Goal: Obtain resource: Download file/media

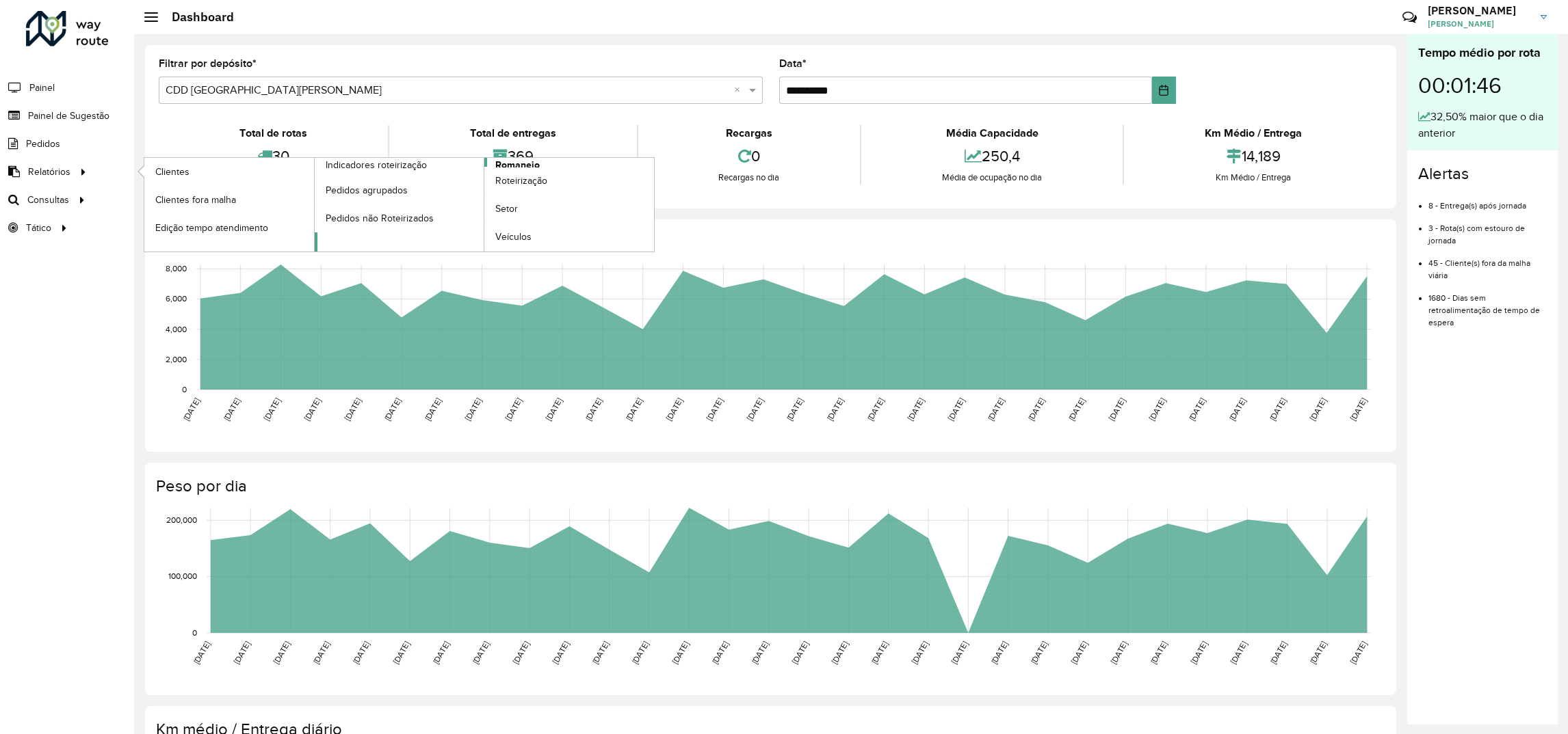
click at [357, 239] on link "Romaneio" at bounding box center [484, 204] width 340 height 94
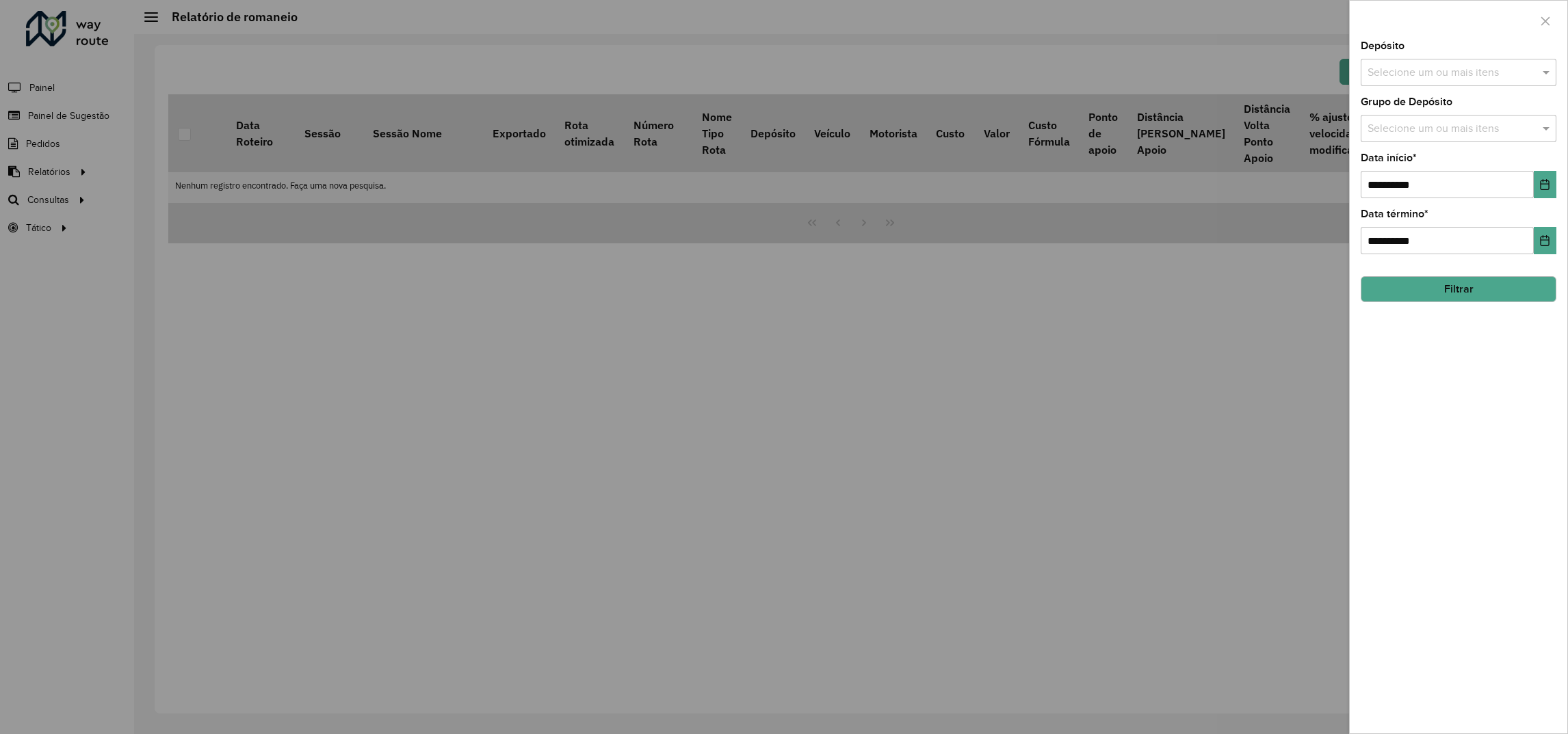
click at [1372, 75] on input "text" at bounding box center [1452, 73] width 176 height 16
click at [1384, 161] on div "CDD [GEOGRAPHIC_DATA][PERSON_NAME]" at bounding box center [1458, 165] width 194 height 23
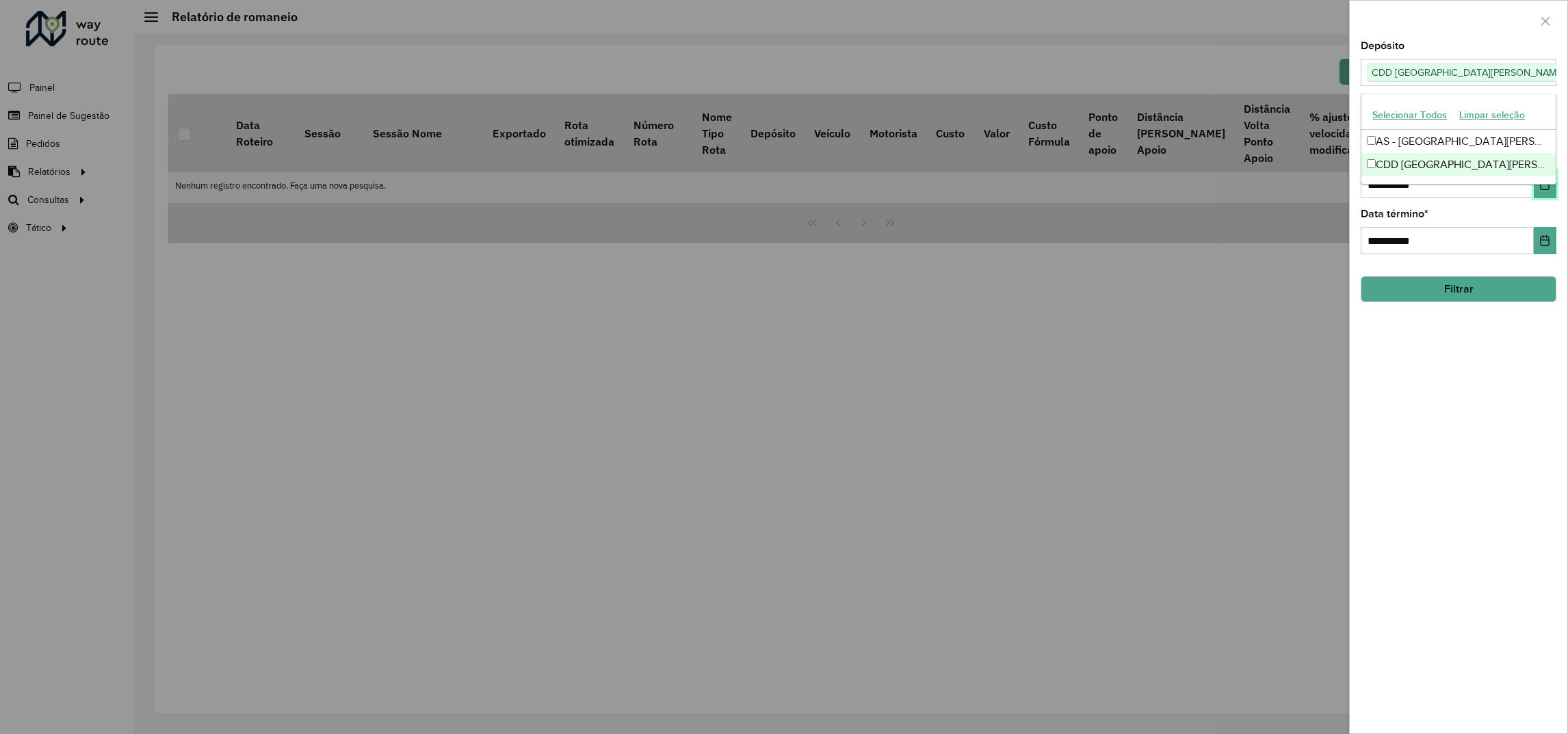
click at [1546, 194] on button "Choose Date" at bounding box center [1545, 184] width 22 height 28
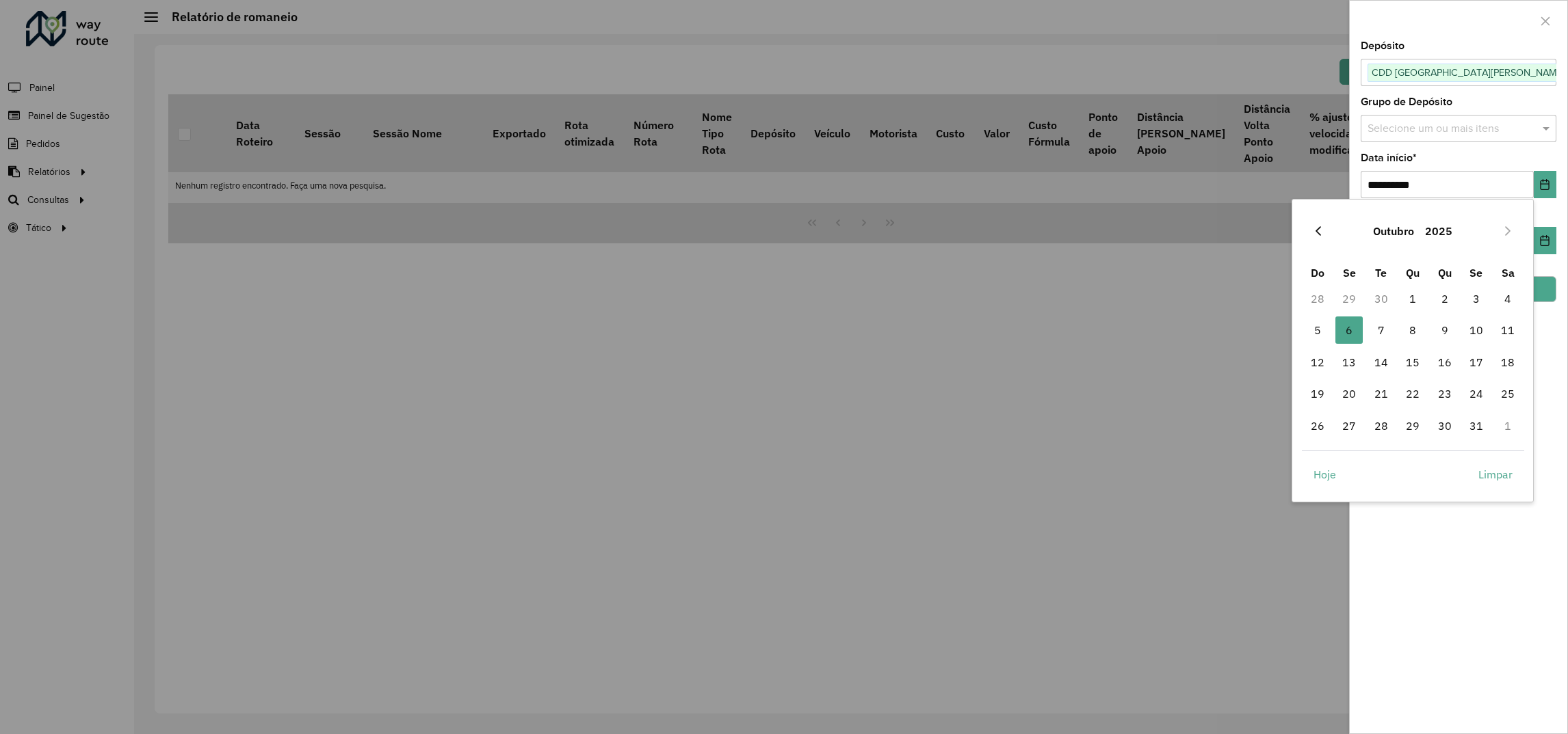
click at [1319, 226] on icon "Previous Month" at bounding box center [1318, 231] width 11 height 11
click at [1351, 298] on span "1" at bounding box center [1349, 299] width 28 height 28
type input "**********"
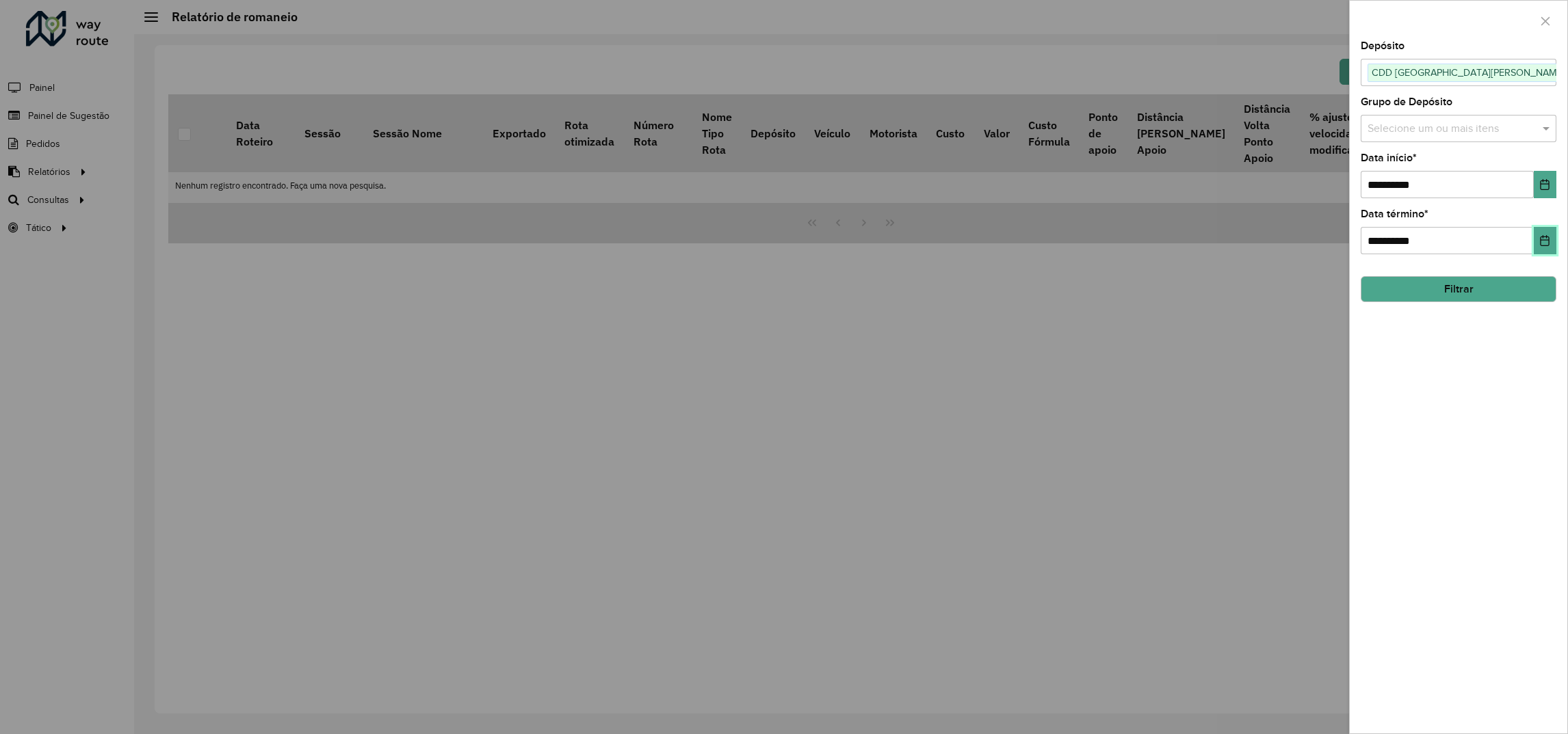
click at [1538, 252] on button "Choose Date" at bounding box center [1545, 241] width 22 height 28
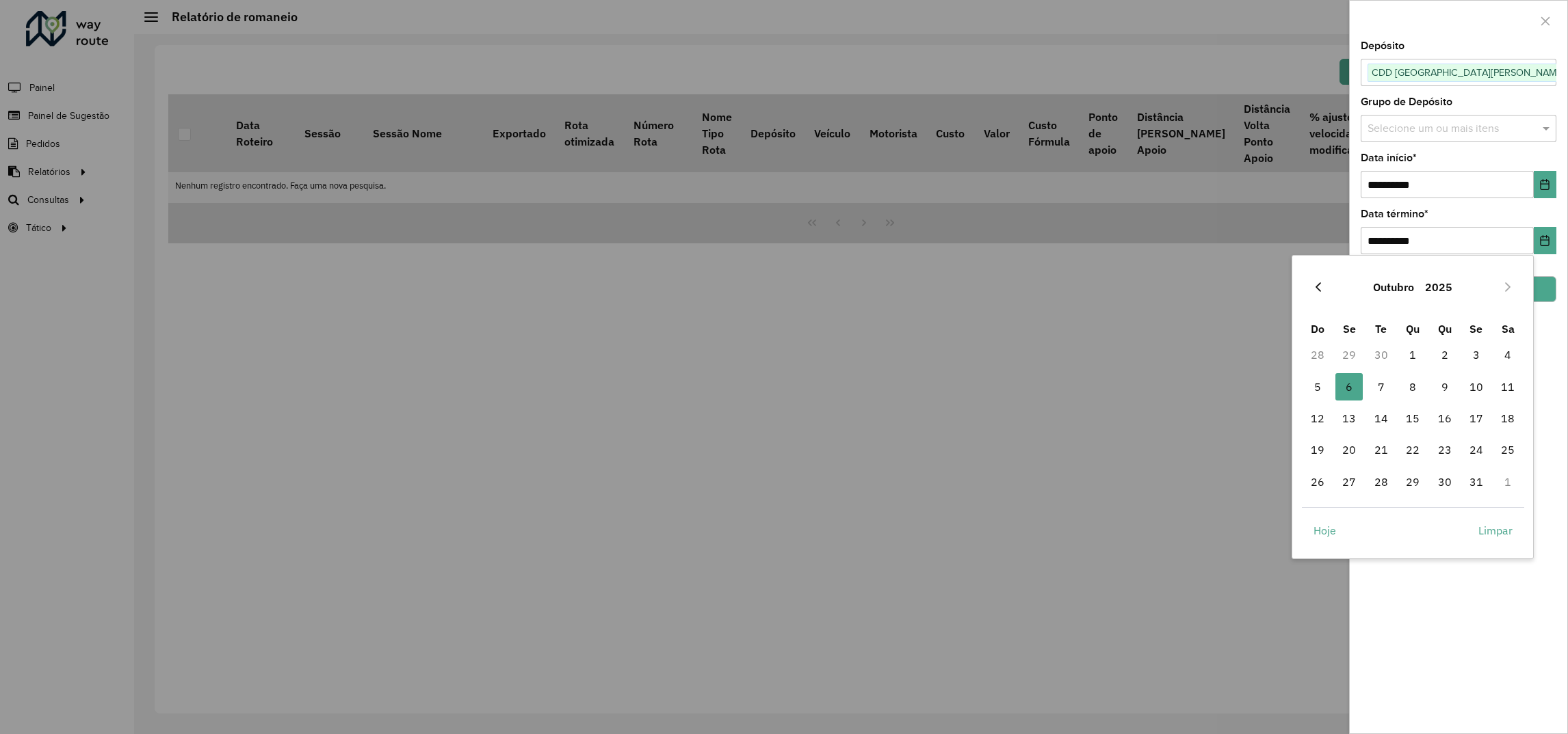
click at [1303, 281] on div "Outubro 2025" at bounding box center [1413, 286] width 222 height 44
click at [1315, 286] on icon "Previous Month" at bounding box center [1318, 287] width 11 height 11
click at [1372, 481] on span "30" at bounding box center [1381, 482] width 28 height 28
type input "**********"
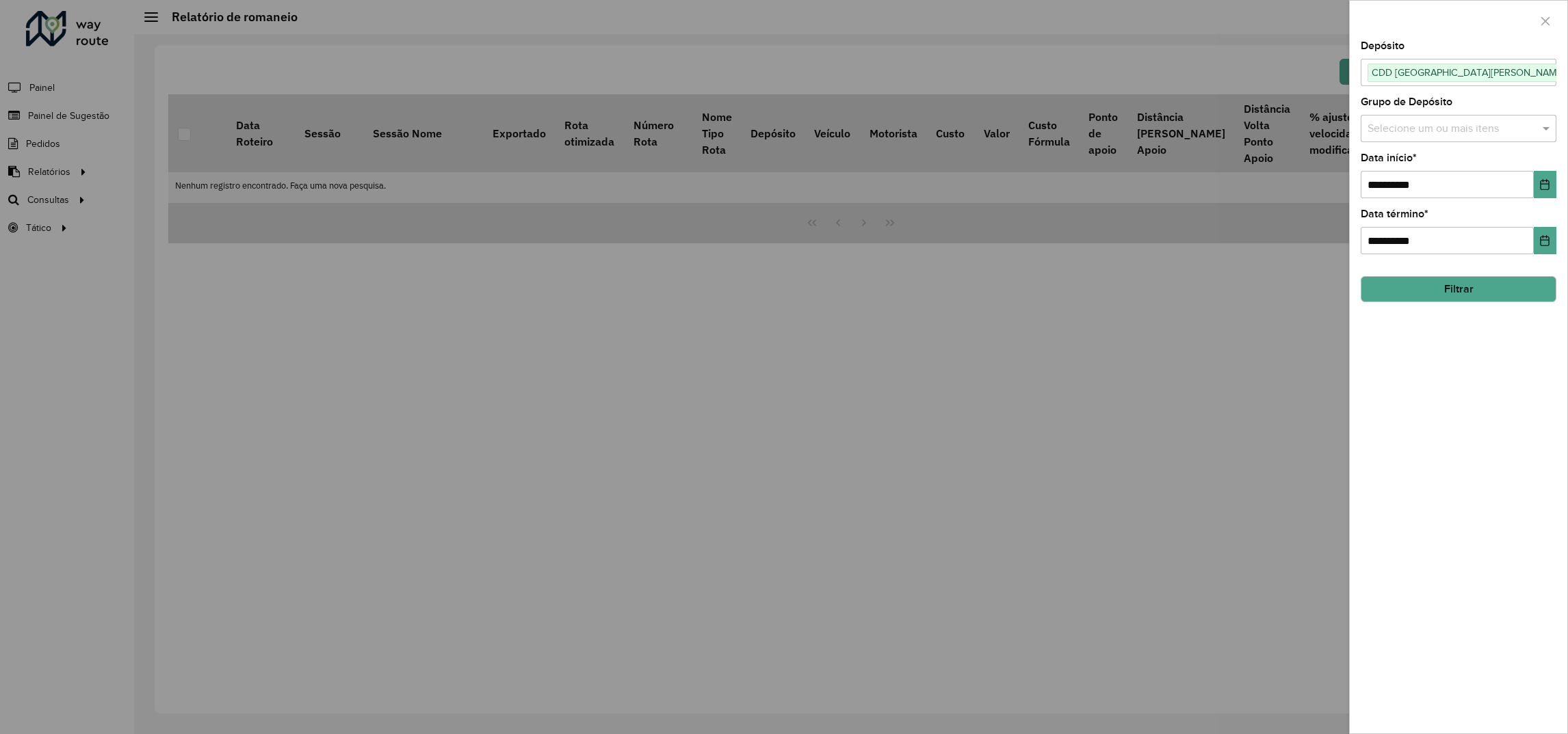
click at [1497, 288] on button "Filtrar" at bounding box center [1458, 289] width 195 height 26
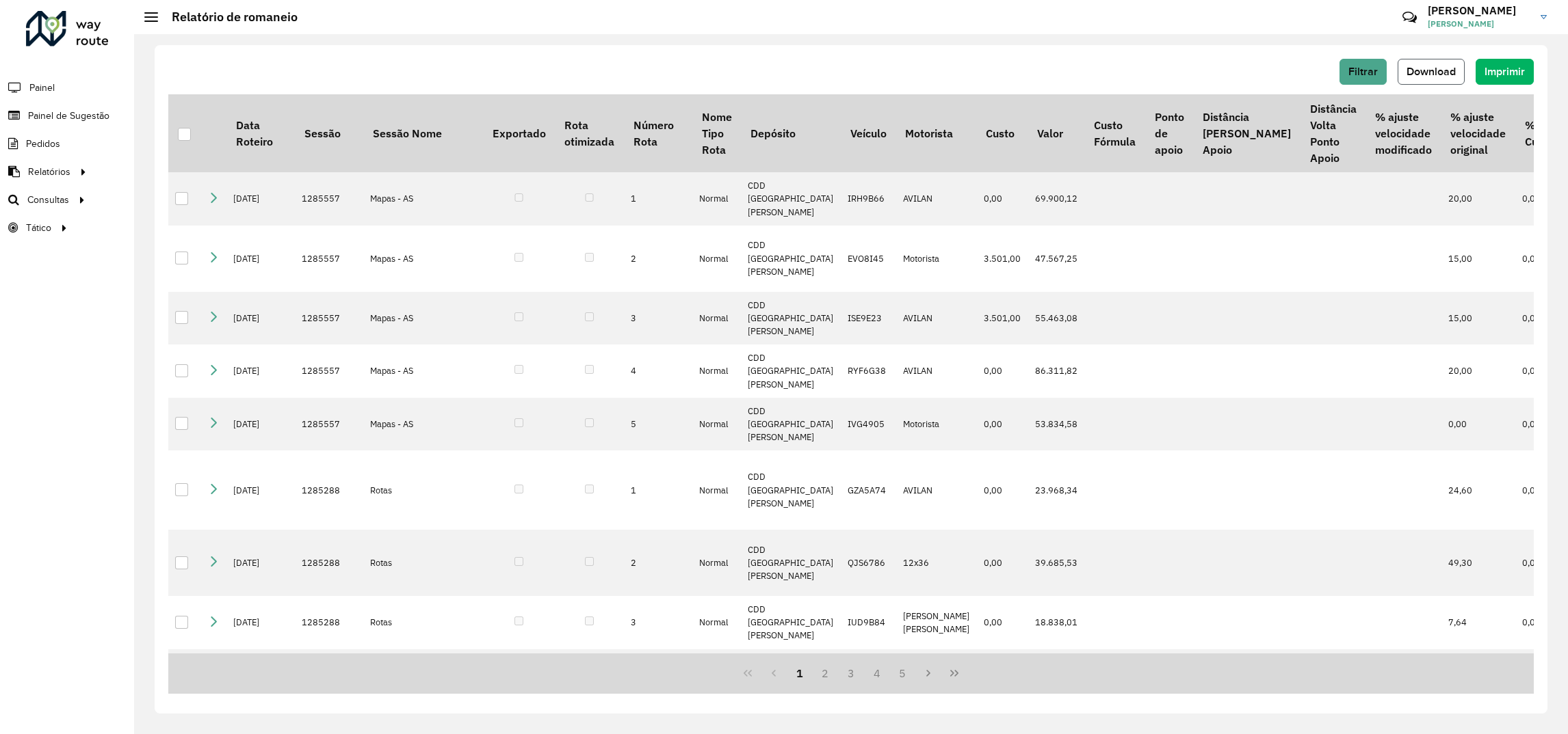
click at [1451, 77] on span "Download" at bounding box center [1430, 71] width 49 height 12
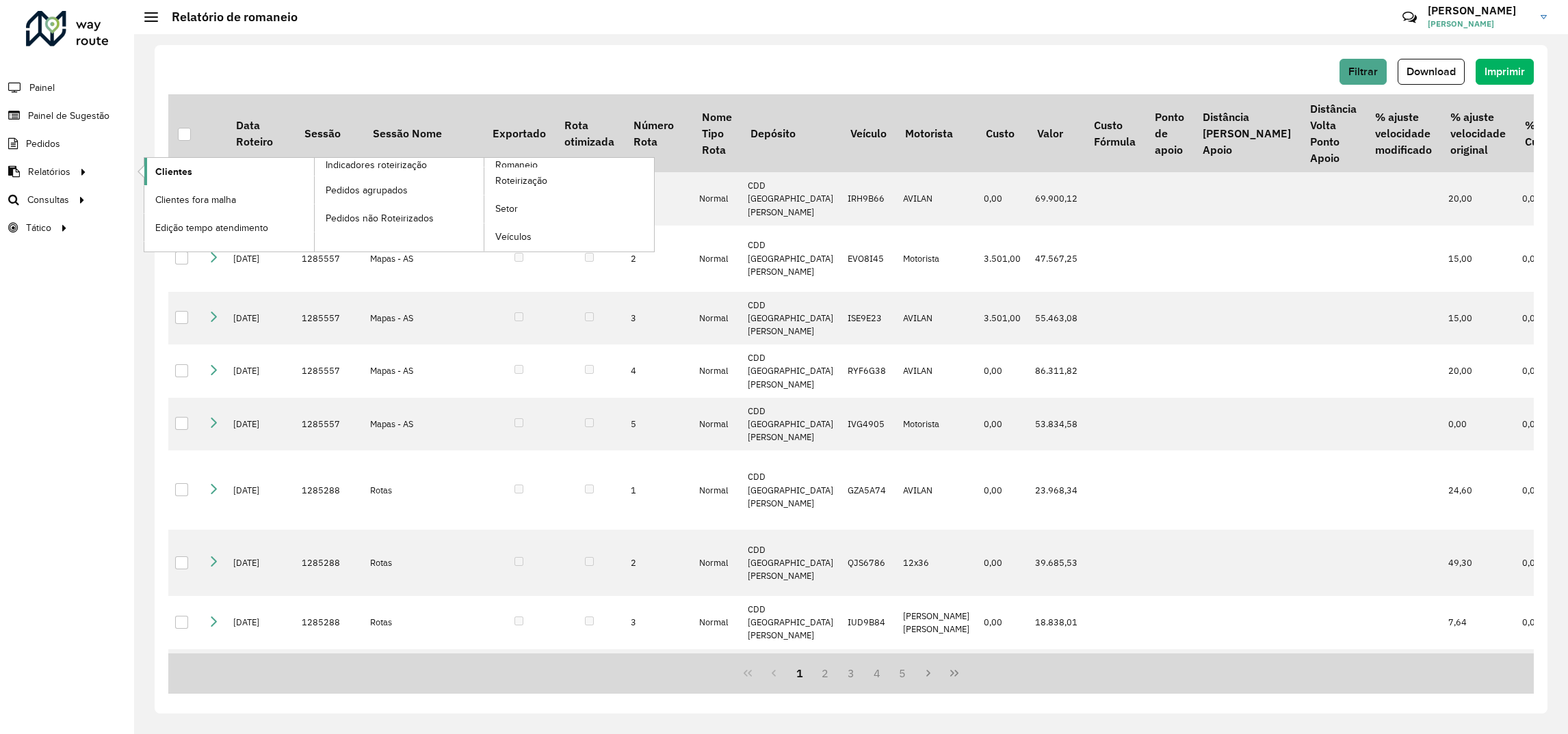
click at [161, 169] on span "Clientes" at bounding box center [173, 172] width 37 height 14
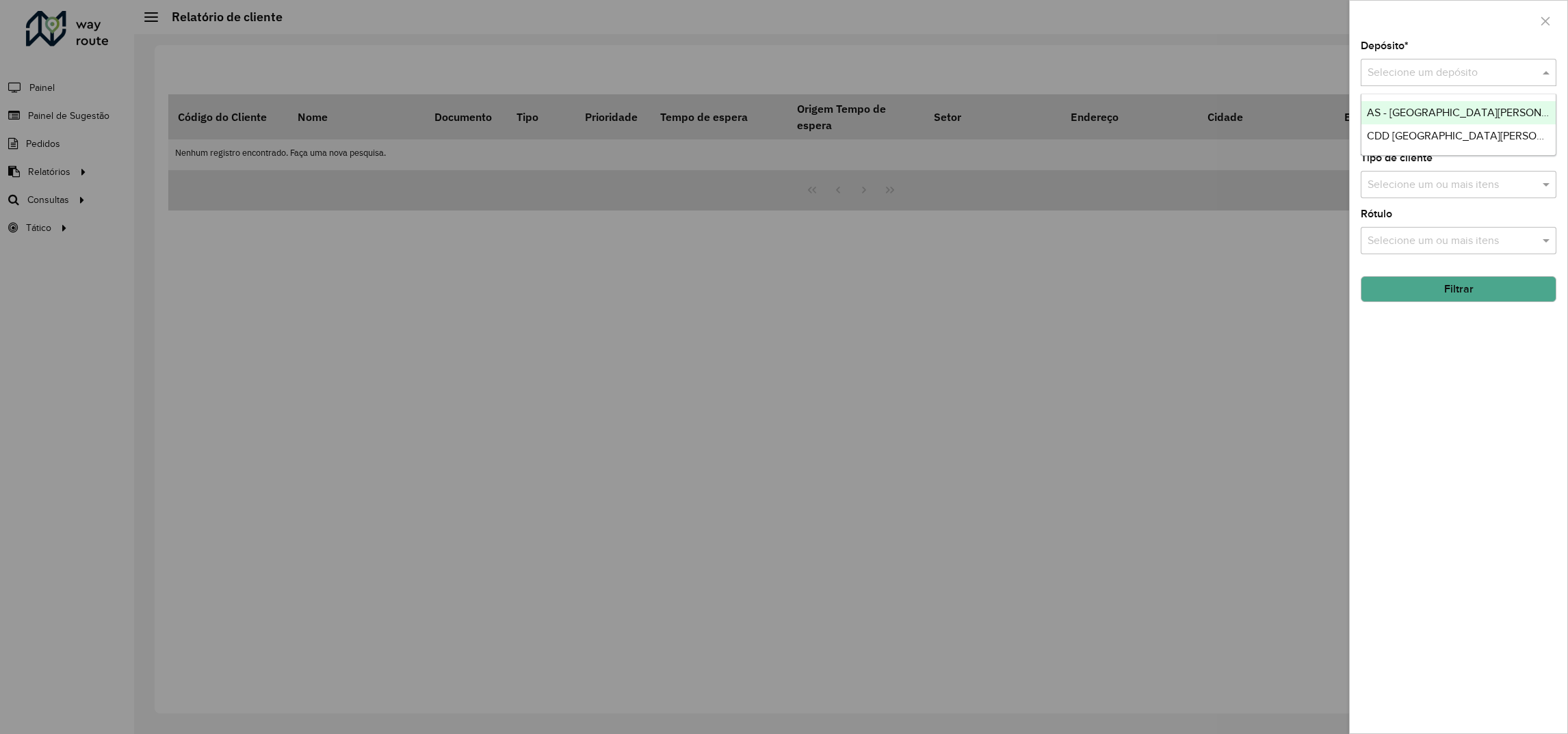
click at [1382, 69] on input "text" at bounding box center [1444, 73] width 155 height 16
click at [1382, 131] on span "CDD [GEOGRAPHIC_DATA][PERSON_NAME]" at bounding box center [1474, 135] width 216 height 12
click at [1388, 130] on input "text" at bounding box center [1452, 129] width 176 height 16
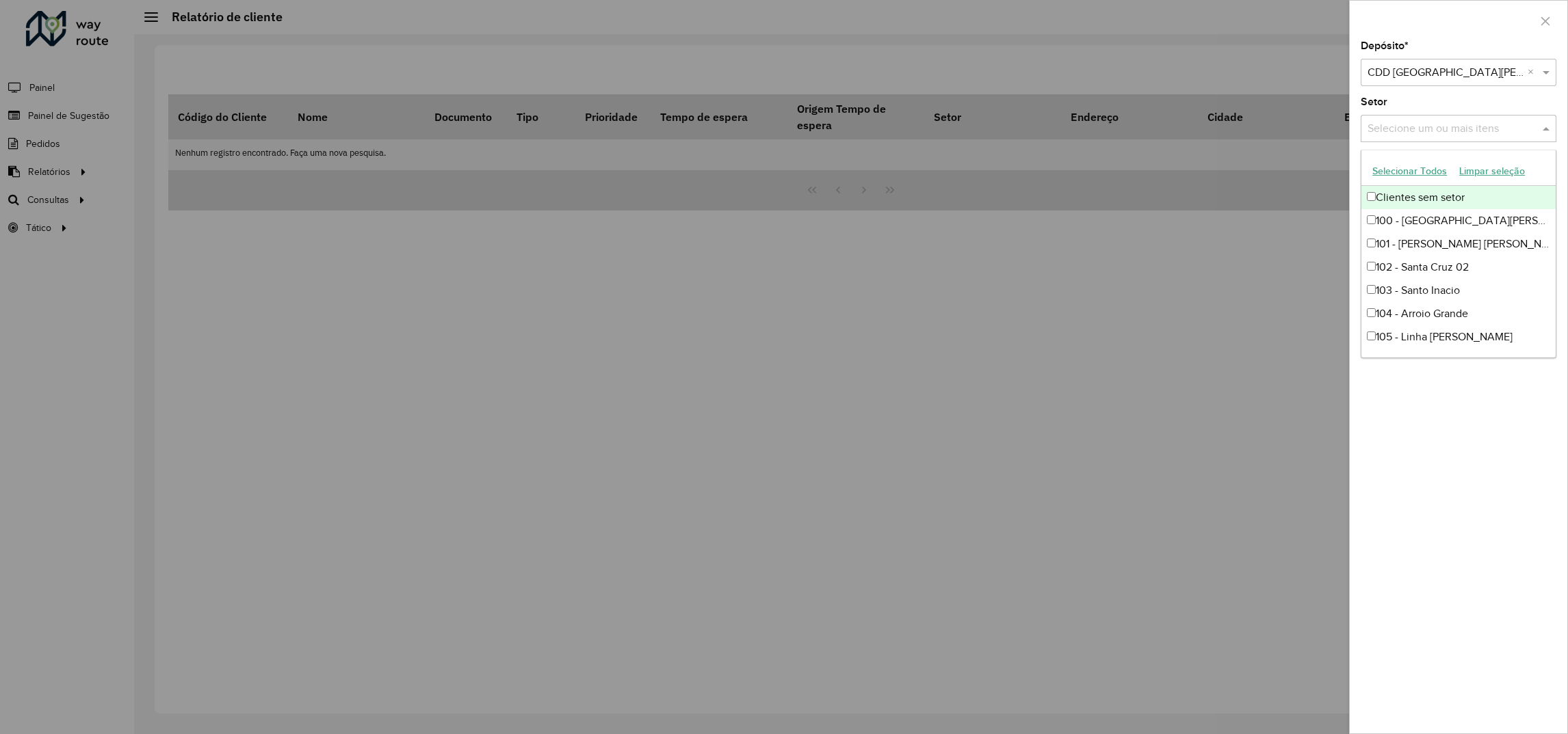
click at [1426, 134] on input "text" at bounding box center [1452, 129] width 176 height 16
click at [1410, 107] on div "Setor Selecione um ou mais itens" at bounding box center [1458, 119] width 195 height 45
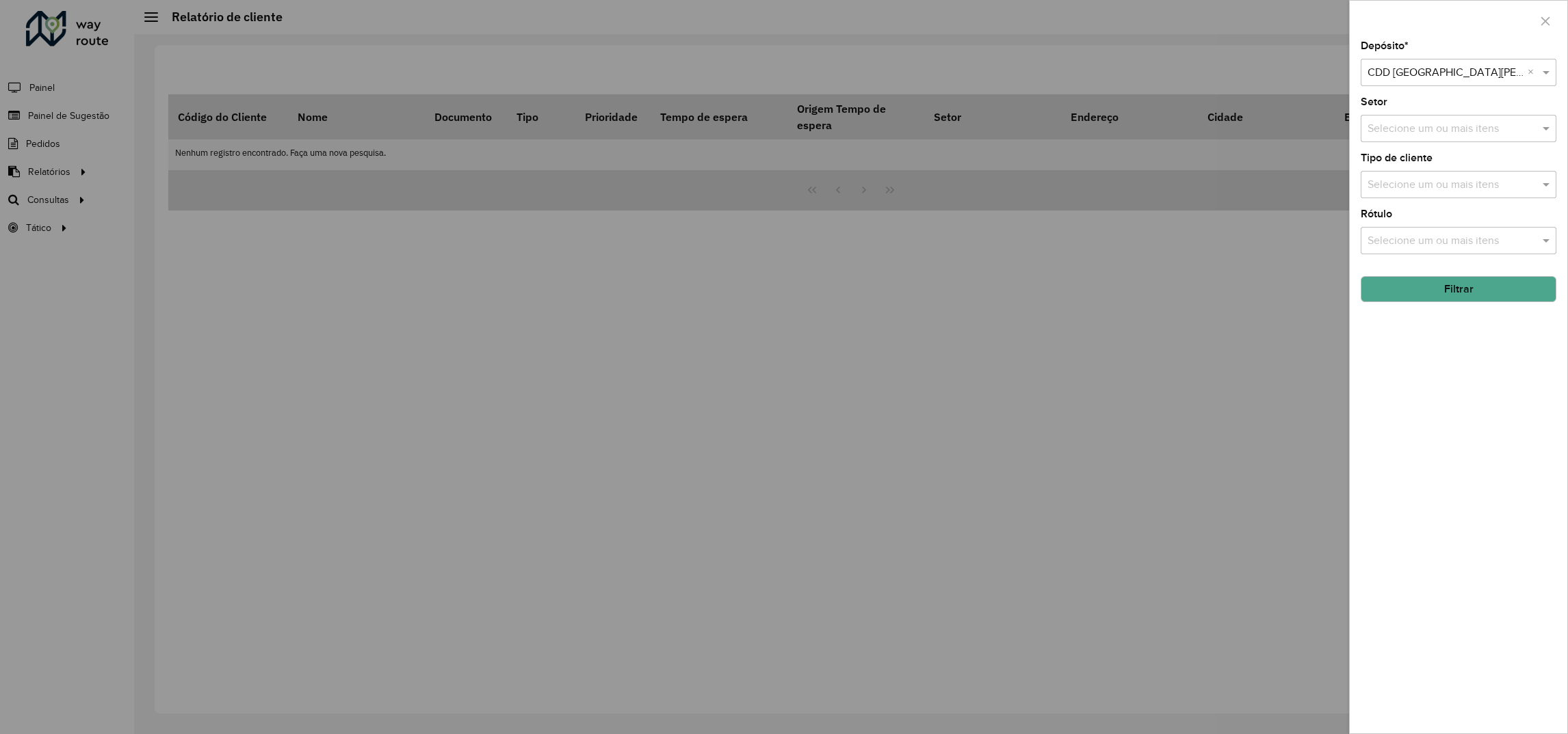
click at [1458, 285] on button "Filtrar" at bounding box center [1458, 289] width 195 height 26
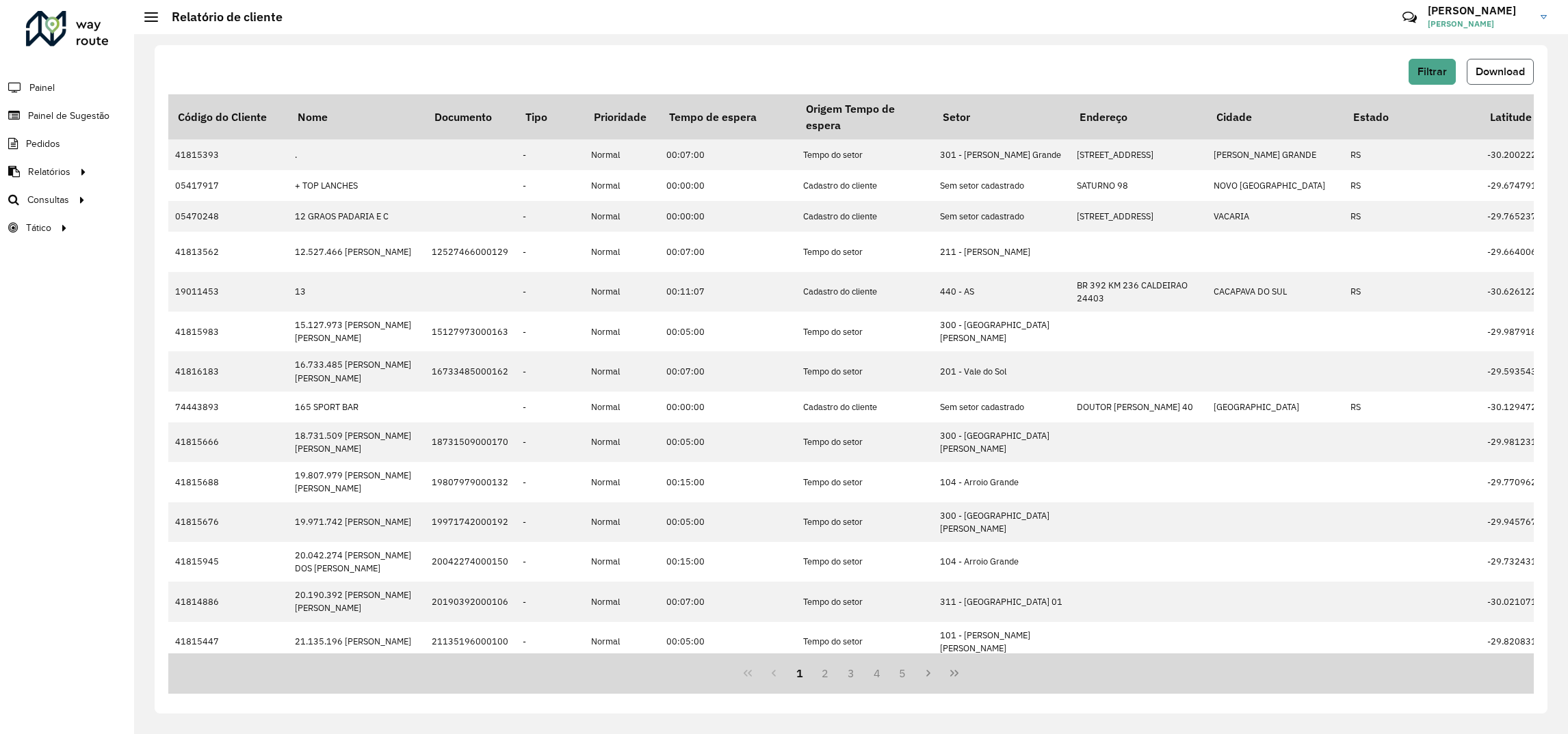
click at [1513, 71] on span "Download" at bounding box center [1500, 71] width 49 height 12
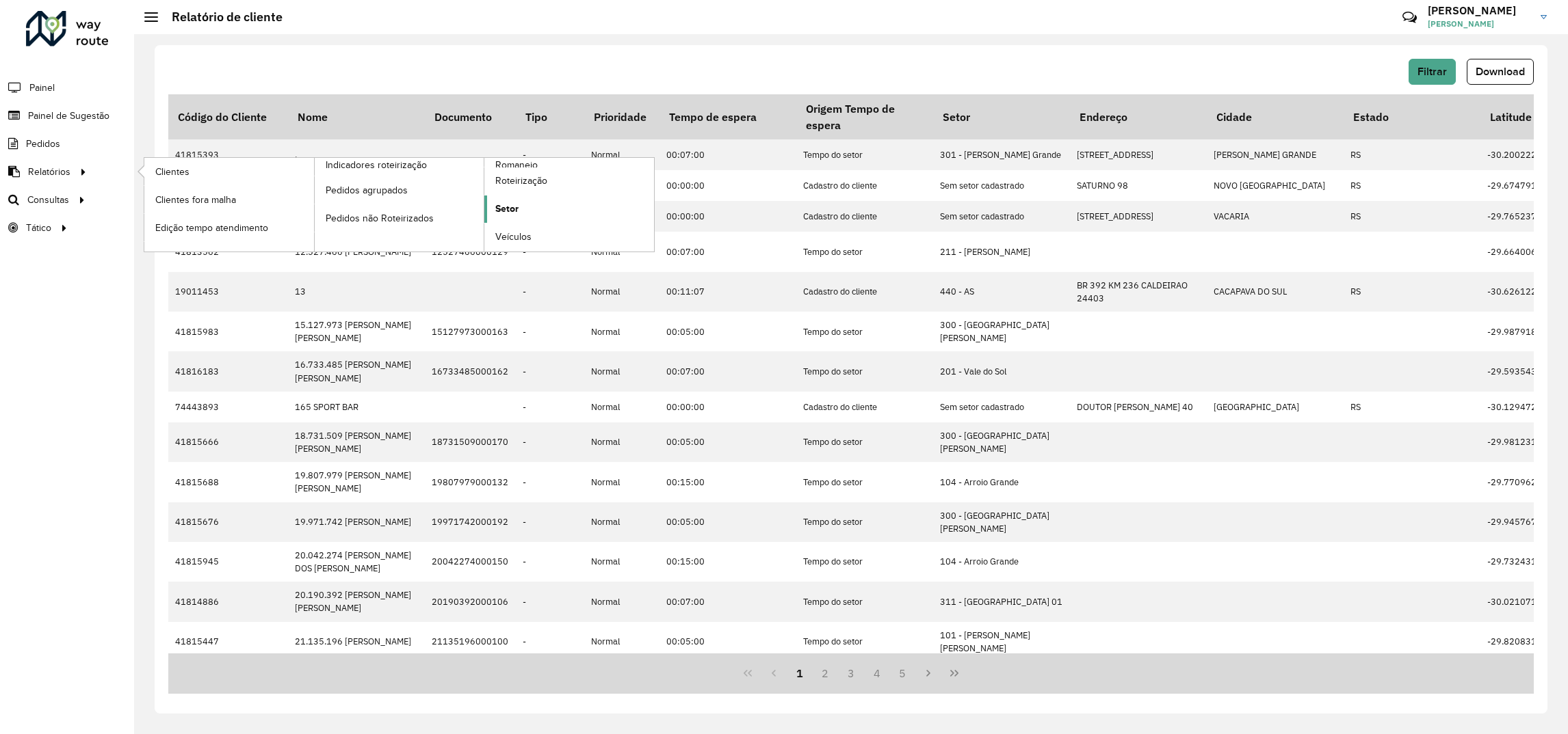
click at [508, 214] on span "Setor" at bounding box center [507, 209] width 23 height 14
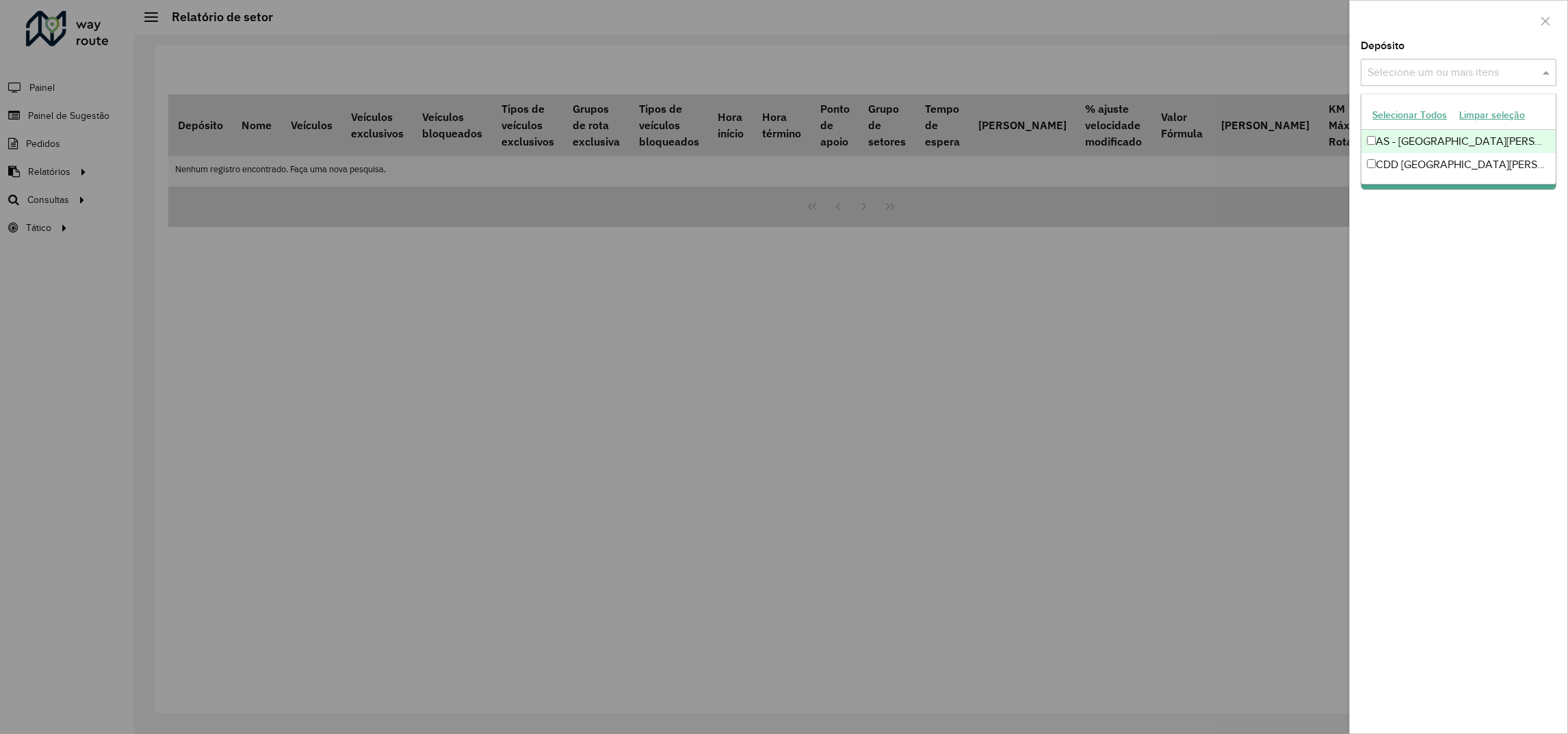
click at [1406, 80] on input "text" at bounding box center [1452, 73] width 176 height 16
click at [1402, 166] on div "CDD [GEOGRAPHIC_DATA][PERSON_NAME]" at bounding box center [1458, 165] width 194 height 23
click at [1418, 294] on div "Depósito Selecione um ou mais itens CDD Santa [PERSON_NAME] do Sul × × Grupo de…" at bounding box center [1458, 388] width 218 height 693
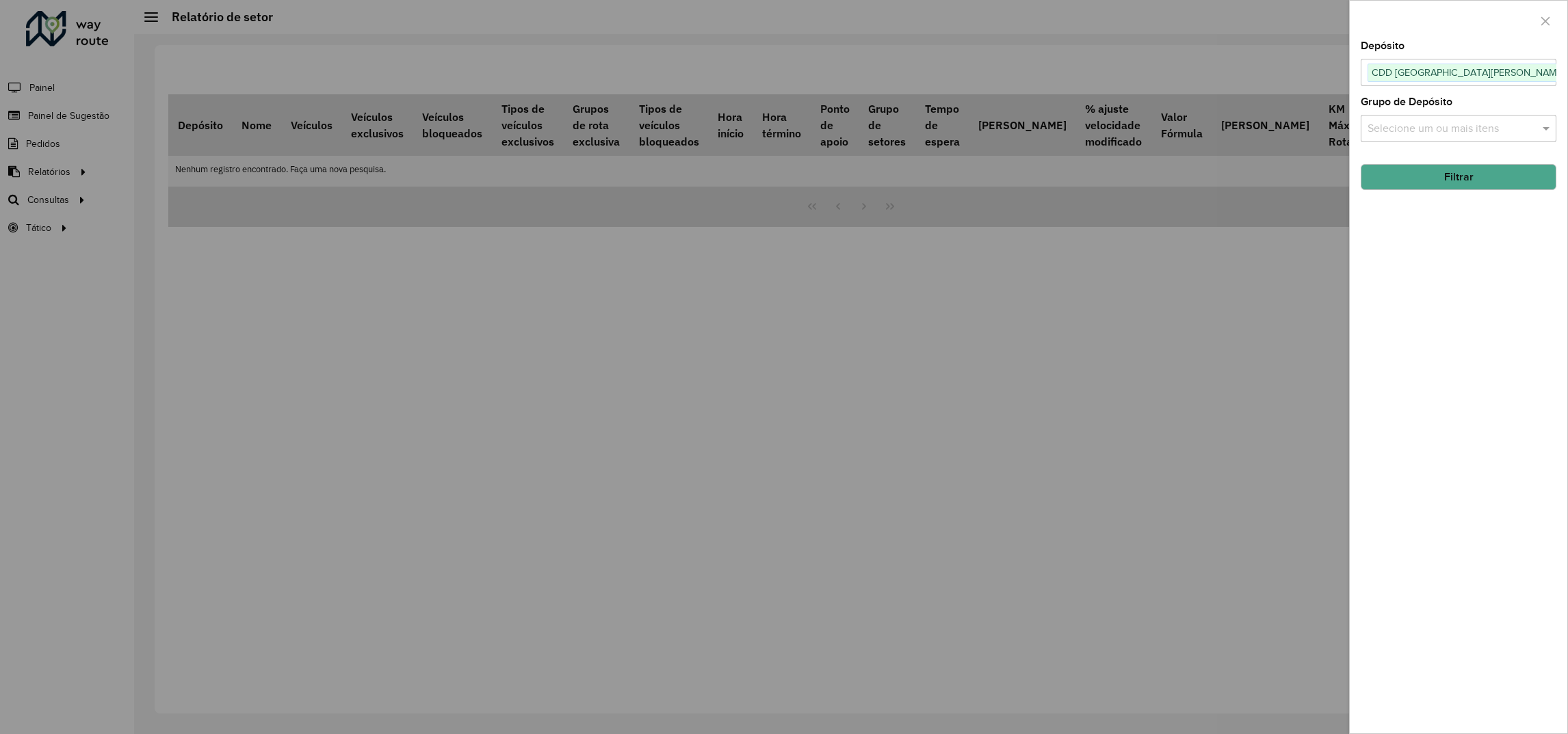
click at [1399, 171] on button "Filtrar" at bounding box center [1458, 176] width 195 height 26
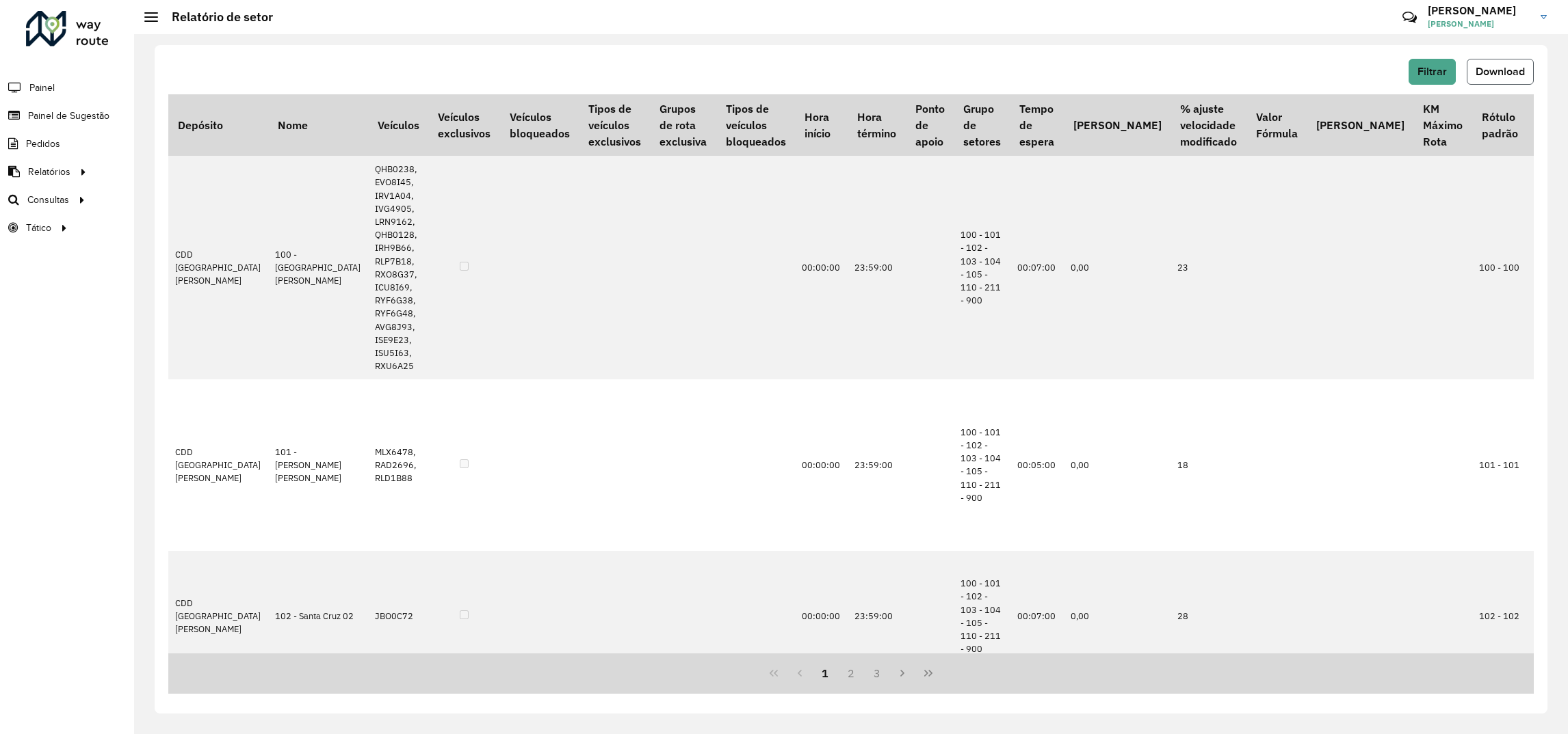
click at [1508, 69] on span "Download" at bounding box center [1500, 71] width 49 height 12
